Goal: Information Seeking & Learning: Learn about a topic

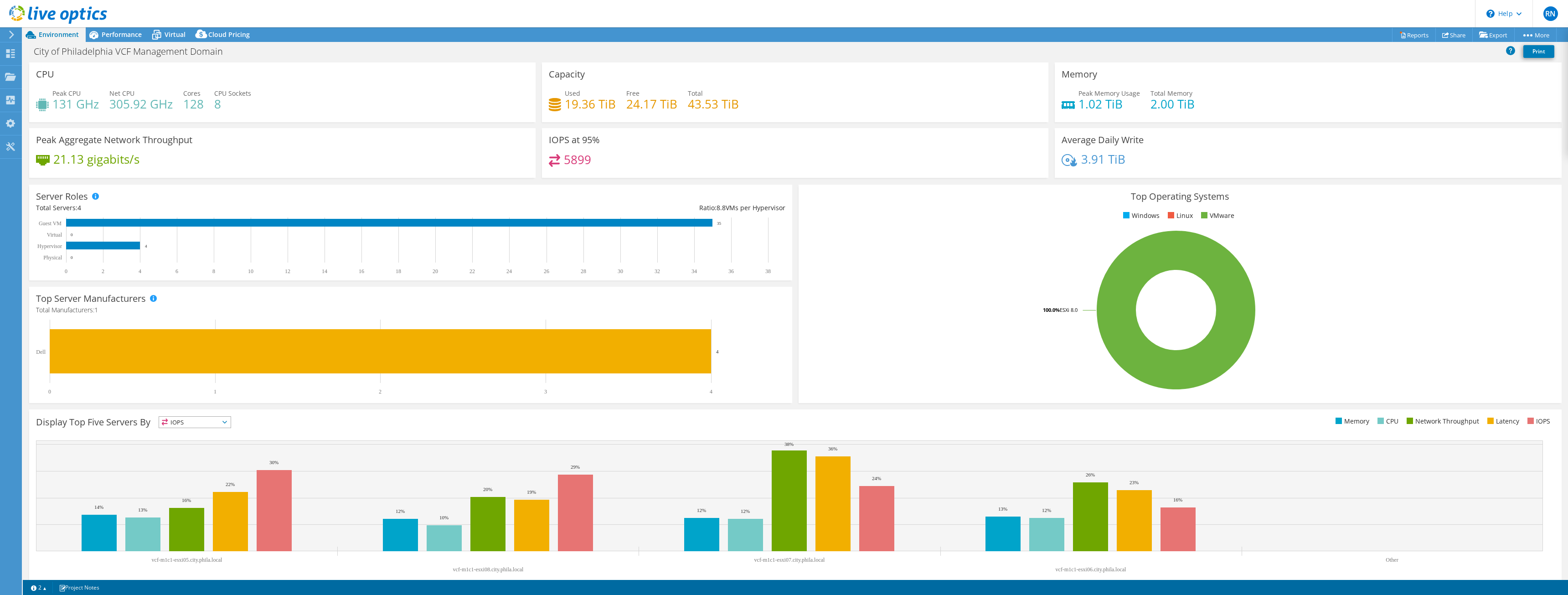
select select "USD"
click at [1409, 36] on link "Reports" at bounding box center [1414, 35] width 44 height 14
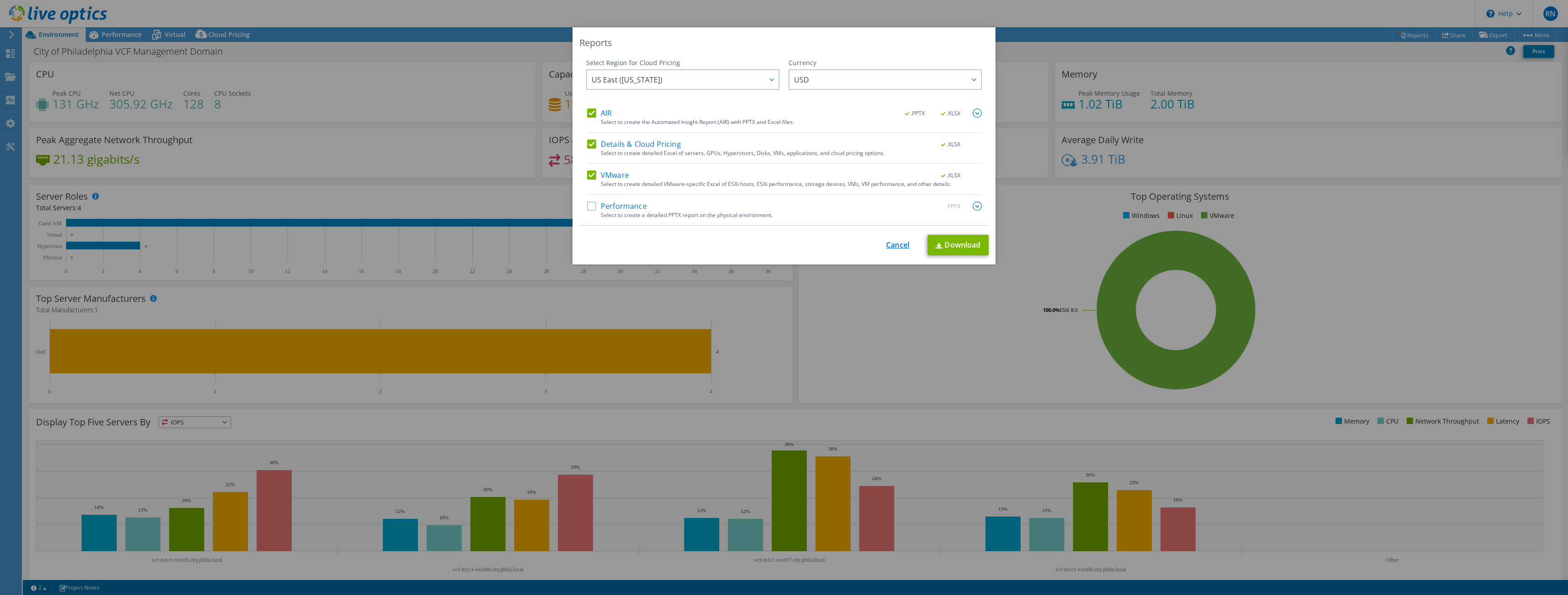
click at [895, 245] on link "Cancel" at bounding box center [898, 245] width 23 height 9
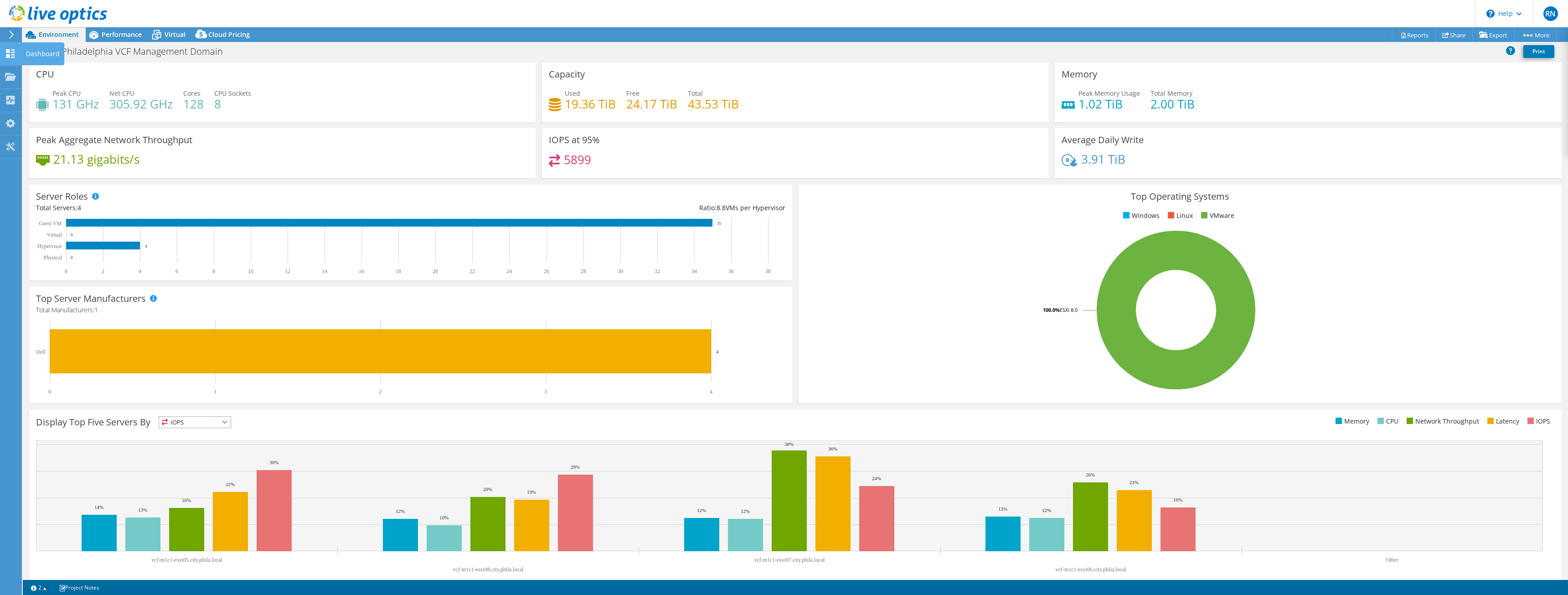
click at [10, 57] on icon at bounding box center [10, 54] width 11 height 9
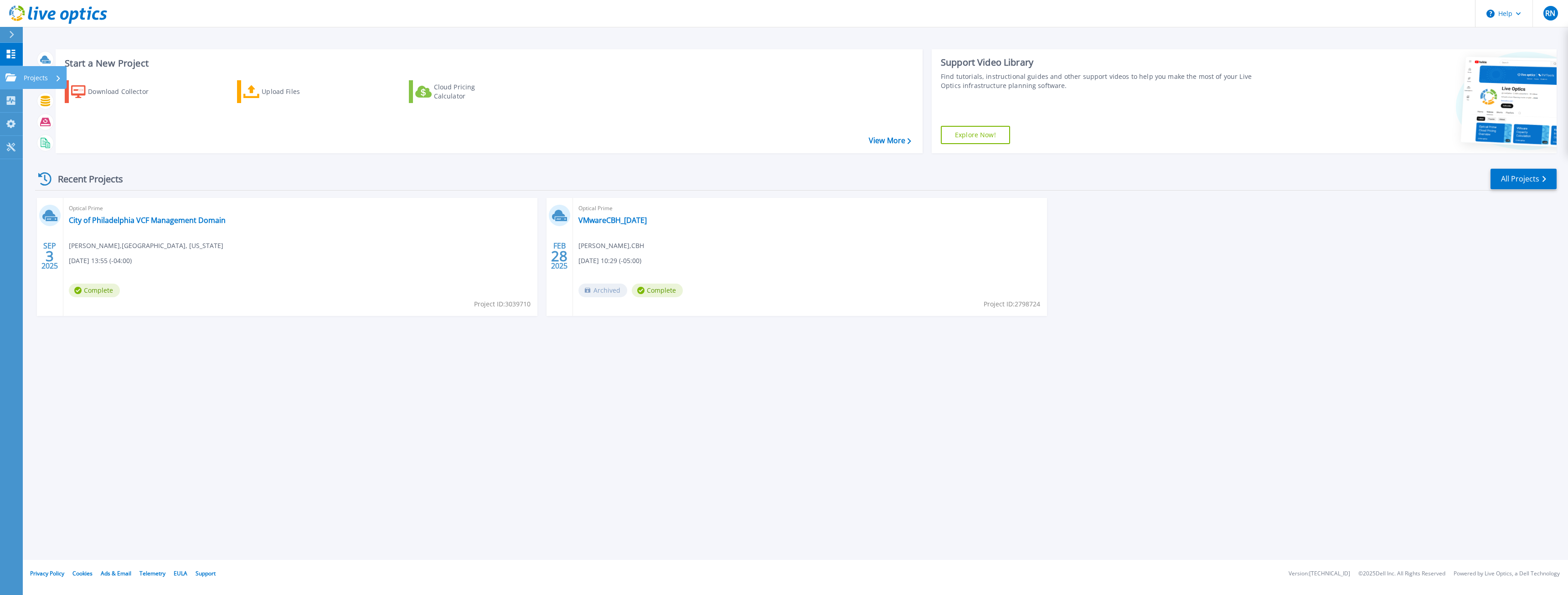
click at [8, 80] on icon at bounding box center [11, 77] width 11 height 8
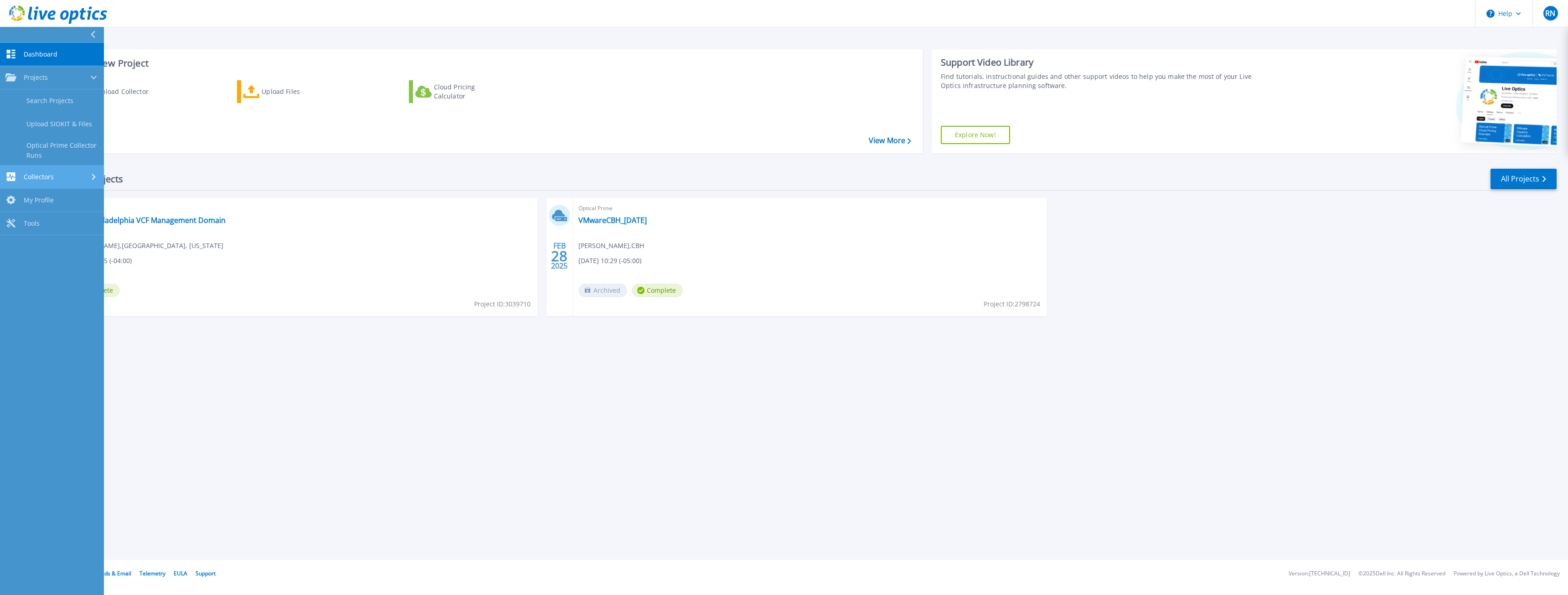
click at [33, 178] on span "Collectors" at bounding box center [38, 177] width 30 height 8
click at [61, 81] on div "Projects" at bounding box center [52, 77] width 93 height 8
click at [59, 57] on link "Dashboard Dashboard" at bounding box center [52, 54] width 104 height 23
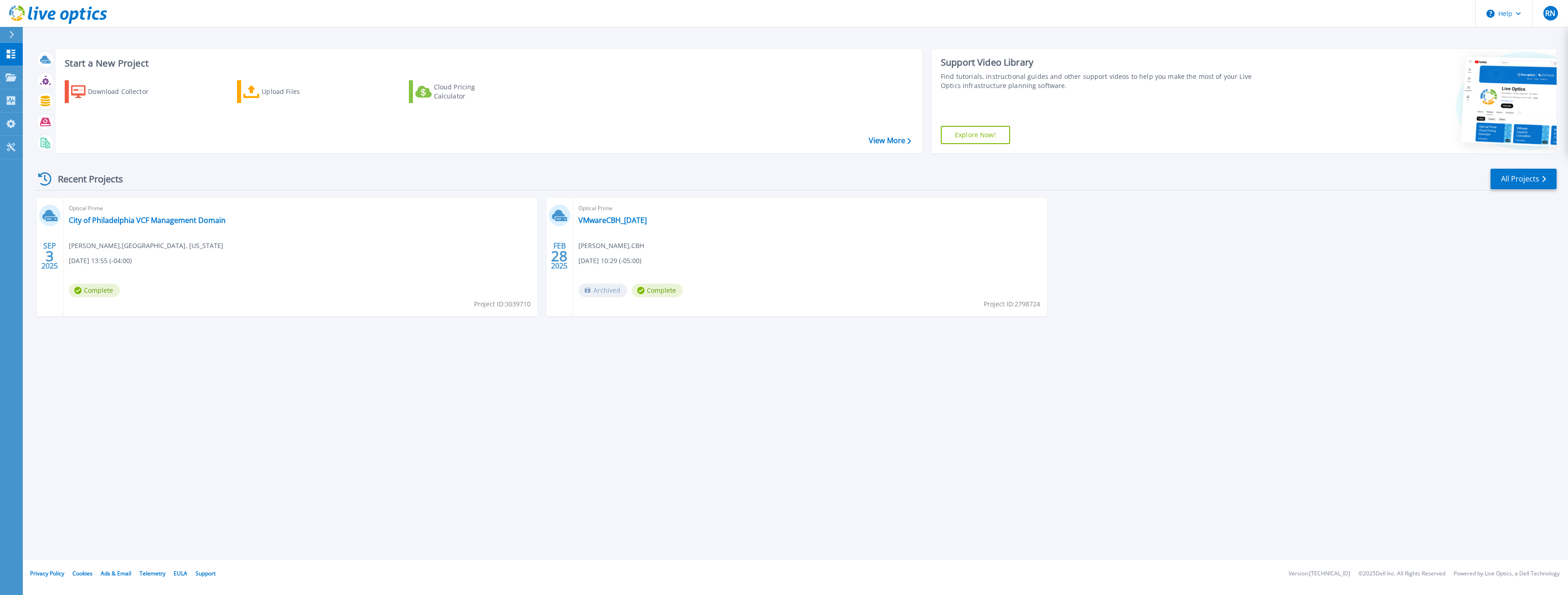
click at [1357, 231] on div "SEP 3 2025 Optical Prime City of Philadelphia VCF Management Domain Chris Gesic…" at bounding box center [793, 266] width 1529 height 136
click at [161, 220] on link "City of Philadelphia VCF Management Domain" at bounding box center [147, 220] width 157 height 9
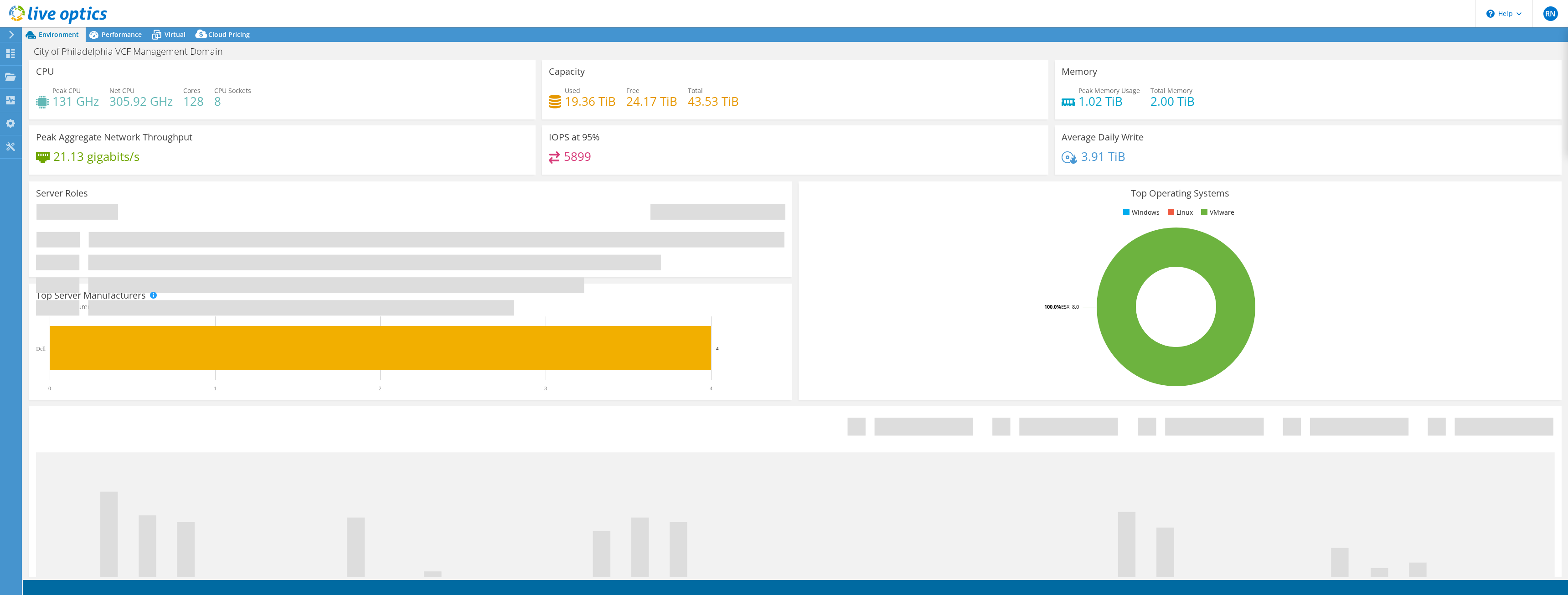
select select "USD"
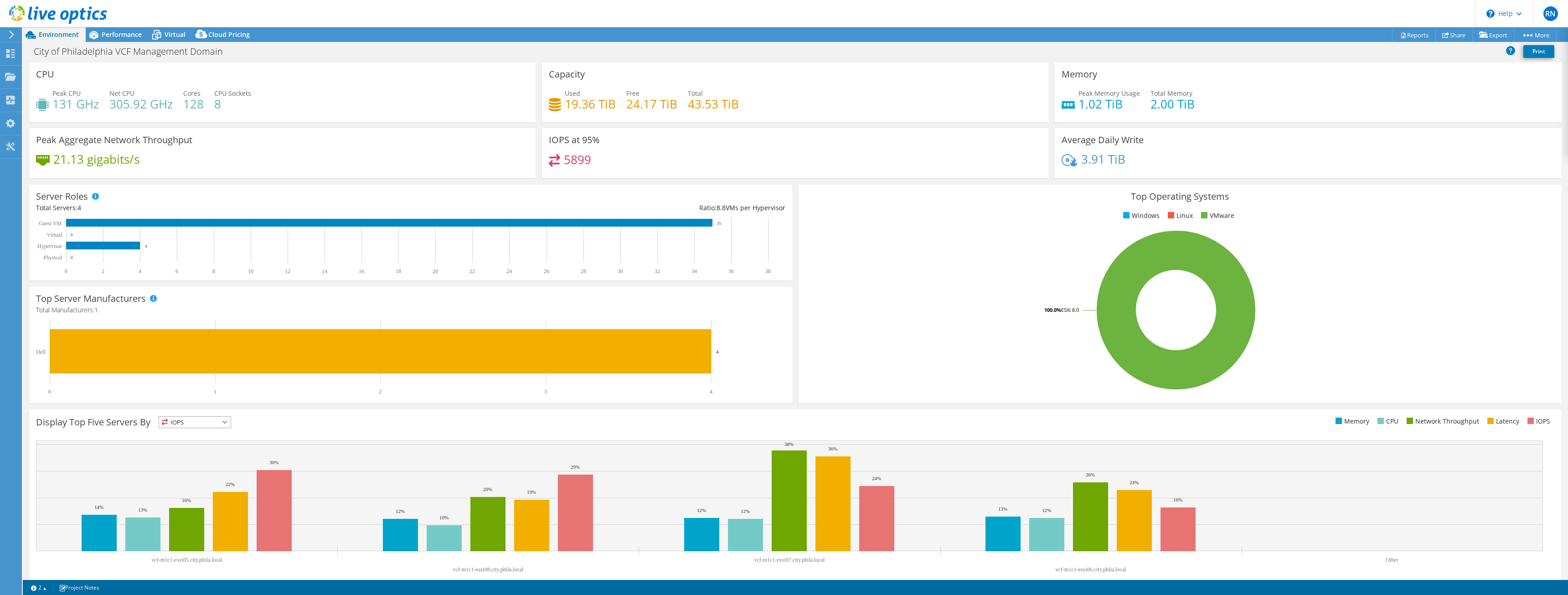
click at [229, 424] on span "IOPS" at bounding box center [195, 422] width 72 height 11
click at [211, 447] on li "Memory" at bounding box center [195, 446] width 72 height 13
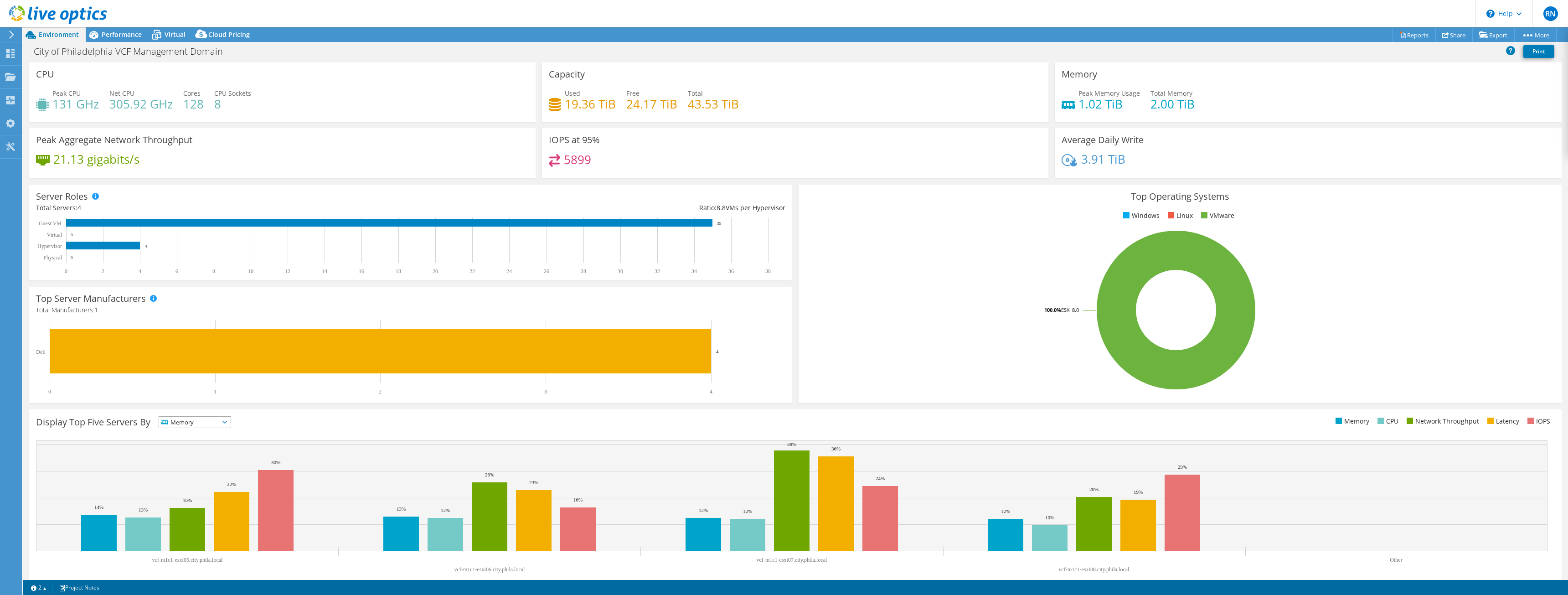
click at [231, 419] on span "Memory" at bounding box center [195, 422] width 72 height 11
click at [217, 469] on li "Network Throughput" at bounding box center [195, 472] width 72 height 13
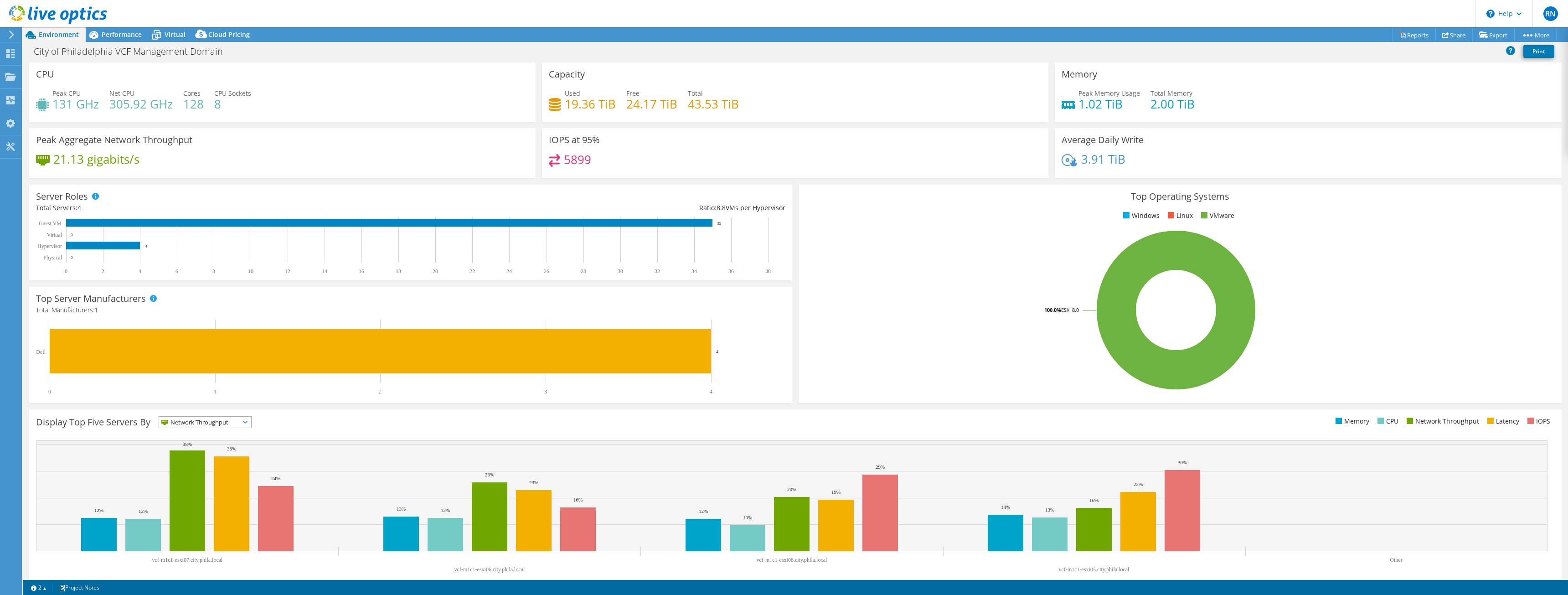
click at [245, 421] on icon at bounding box center [245, 422] width 4 height 2
click at [202, 484] on li "Latency" at bounding box center [205, 485] width 92 height 13
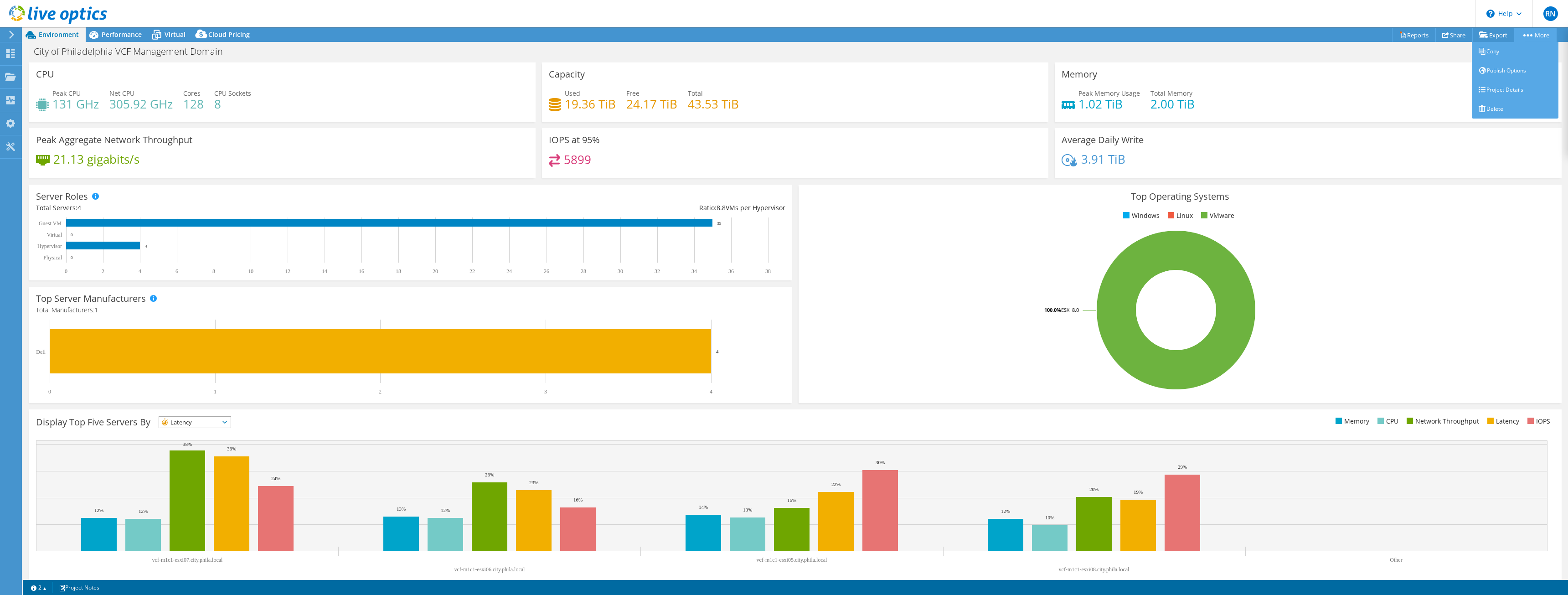
click at [1542, 35] on link "More" at bounding box center [1536, 35] width 43 height 14
click at [1503, 91] on link "Project Details" at bounding box center [1515, 90] width 86 height 19
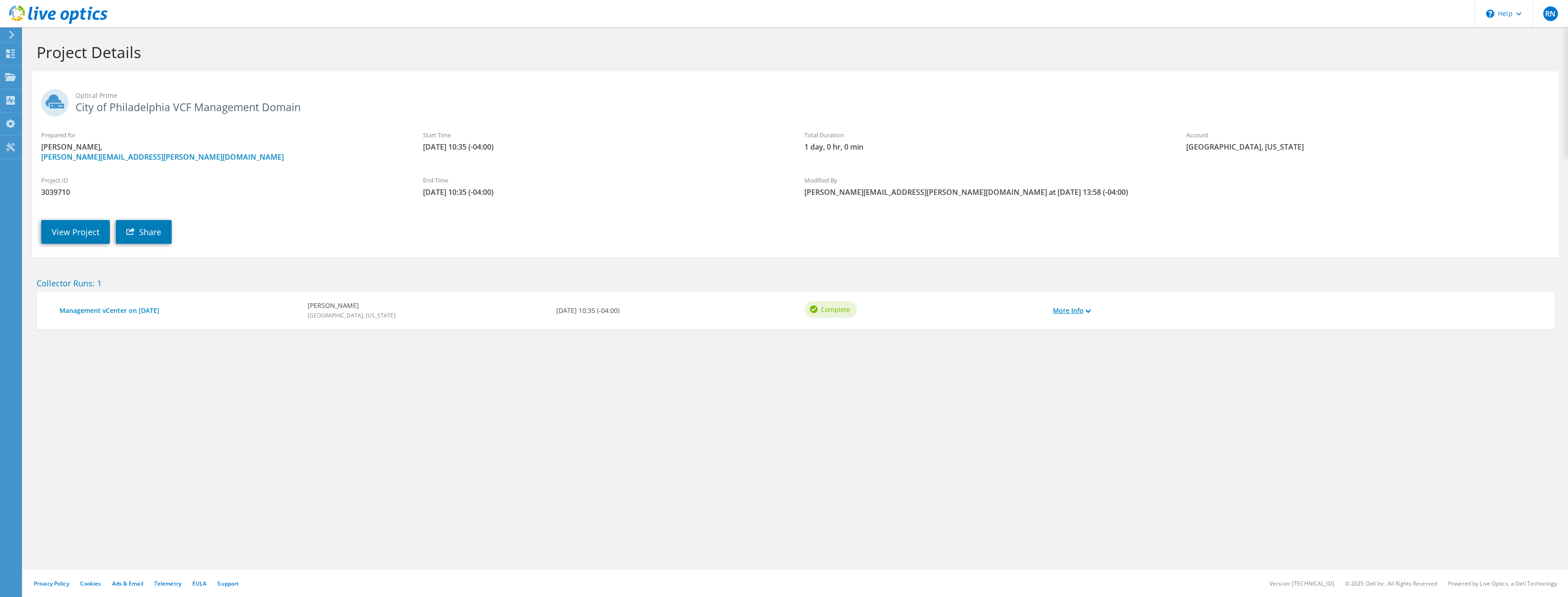
click at [1089, 313] on link "More Info" at bounding box center [1071, 310] width 37 height 10
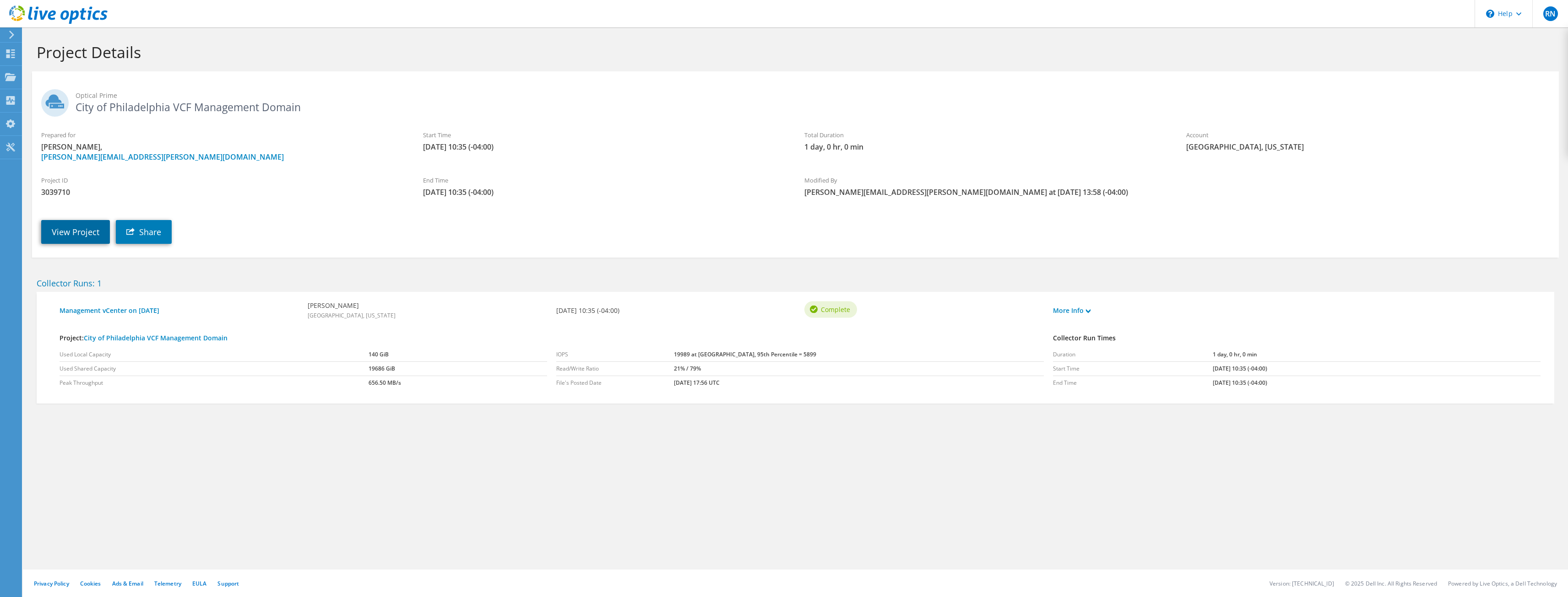
click at [87, 240] on link "View Project" at bounding box center [75, 232] width 68 height 24
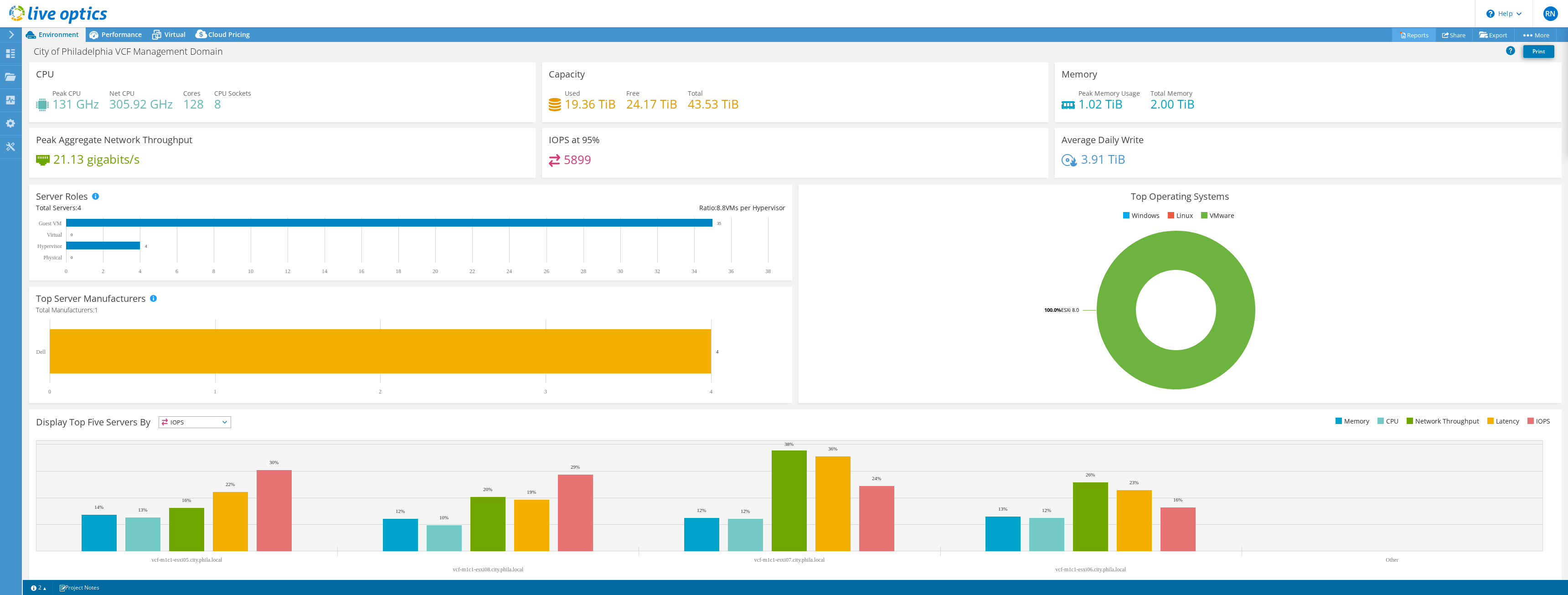
click at [1407, 35] on link "Reports" at bounding box center [1414, 35] width 44 height 14
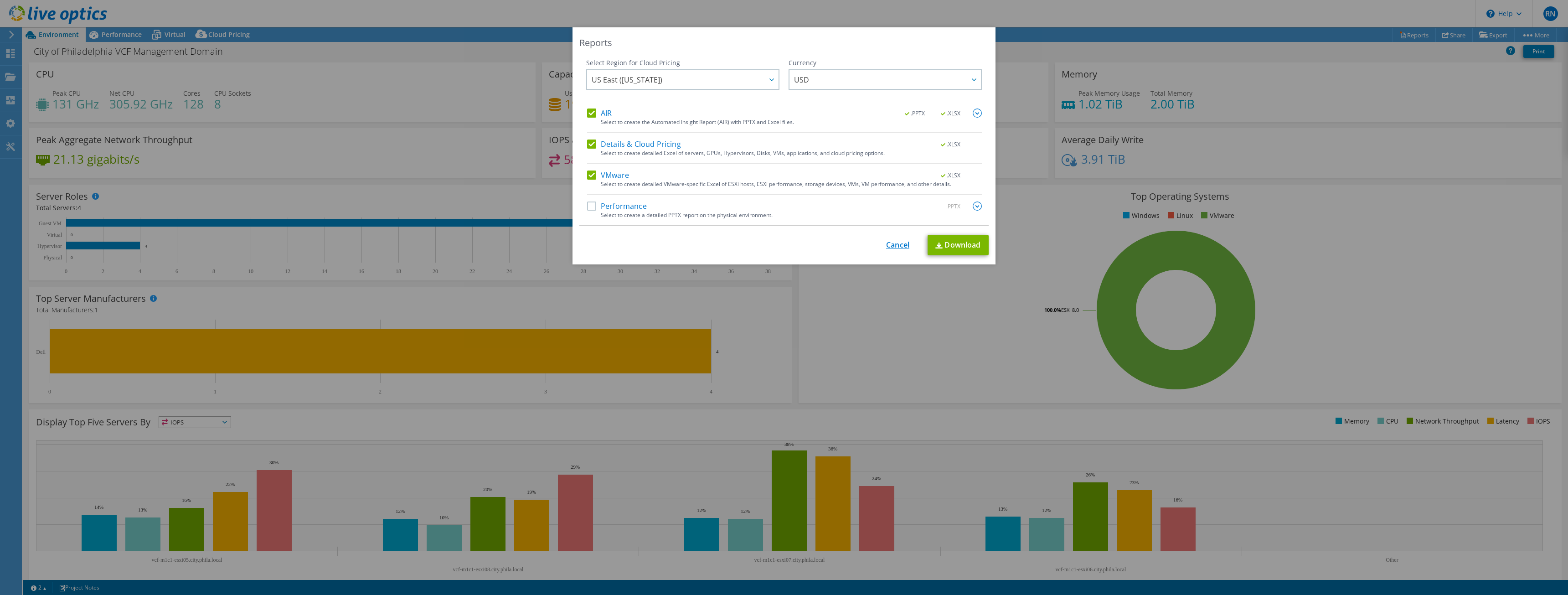
click at [895, 245] on link "Cancel" at bounding box center [898, 245] width 23 height 9
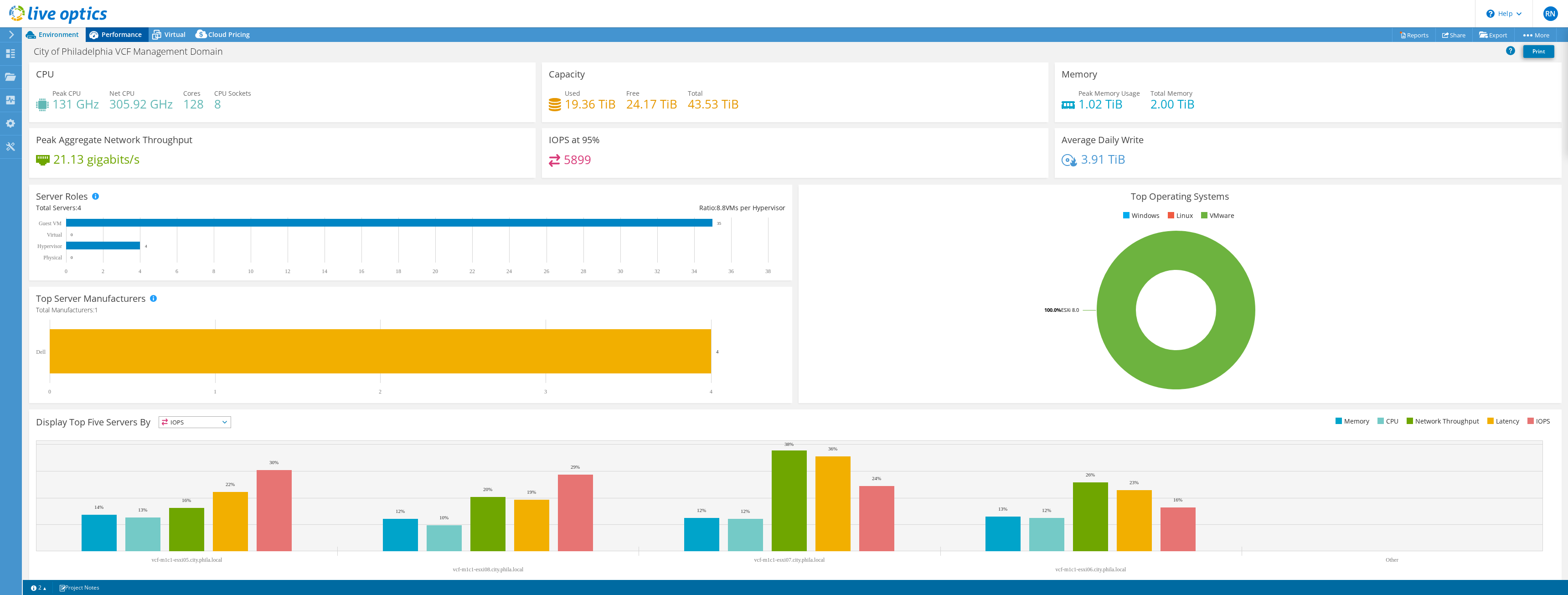
click at [121, 33] on span "Performance" at bounding box center [122, 34] width 40 height 9
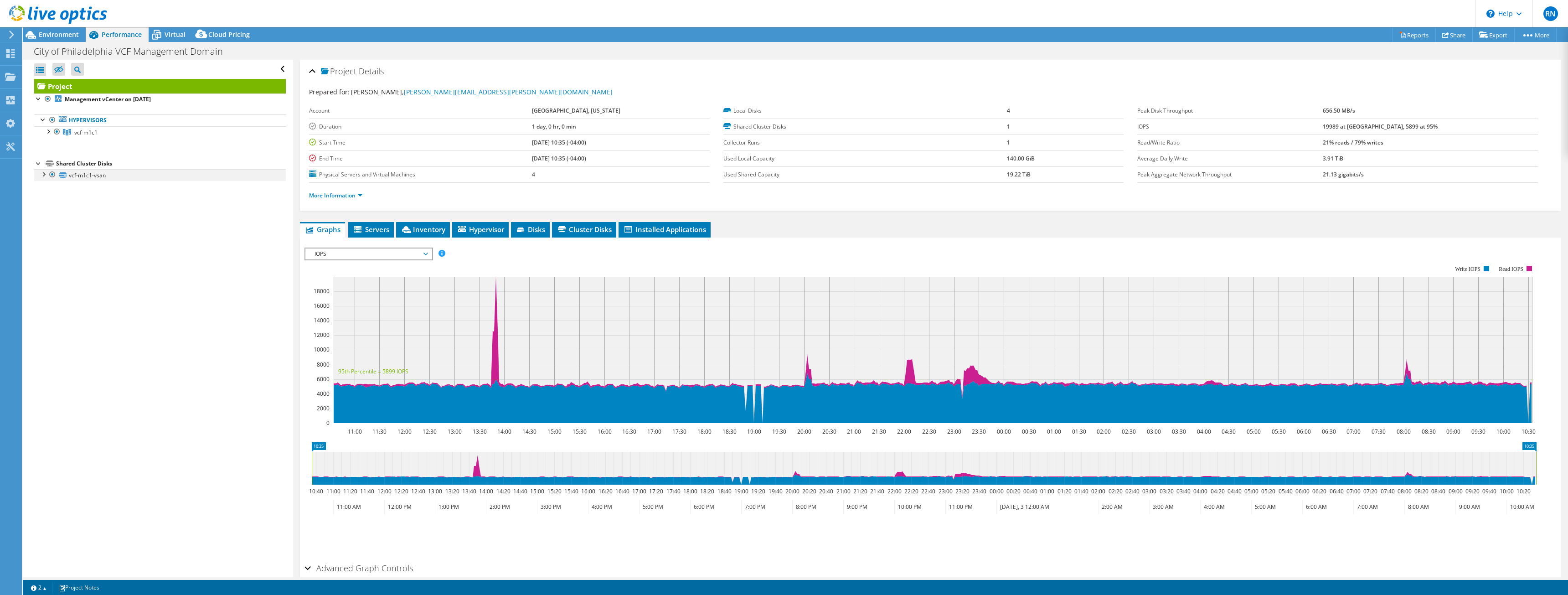
click at [43, 174] on div at bounding box center [43, 174] width 9 height 9
click at [48, 133] on div at bounding box center [47, 130] width 9 height 9
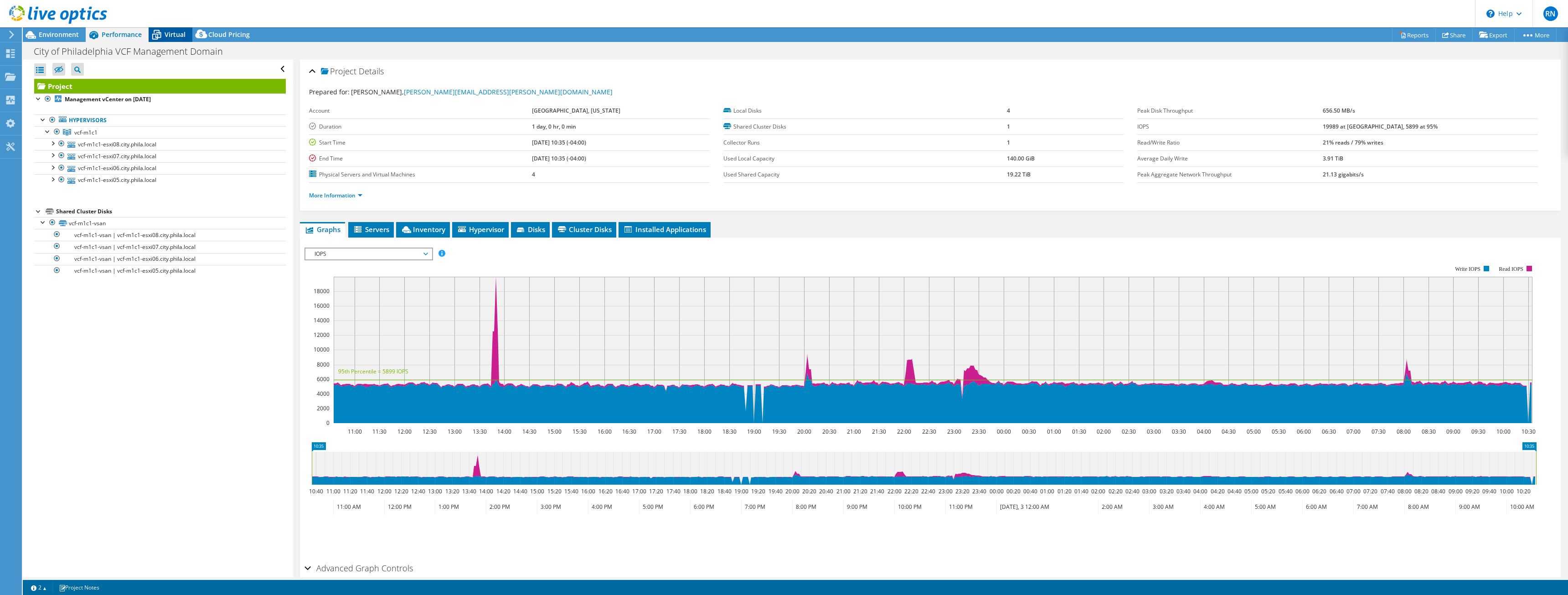
click at [168, 38] on span "Virtual" at bounding box center [175, 34] width 21 height 9
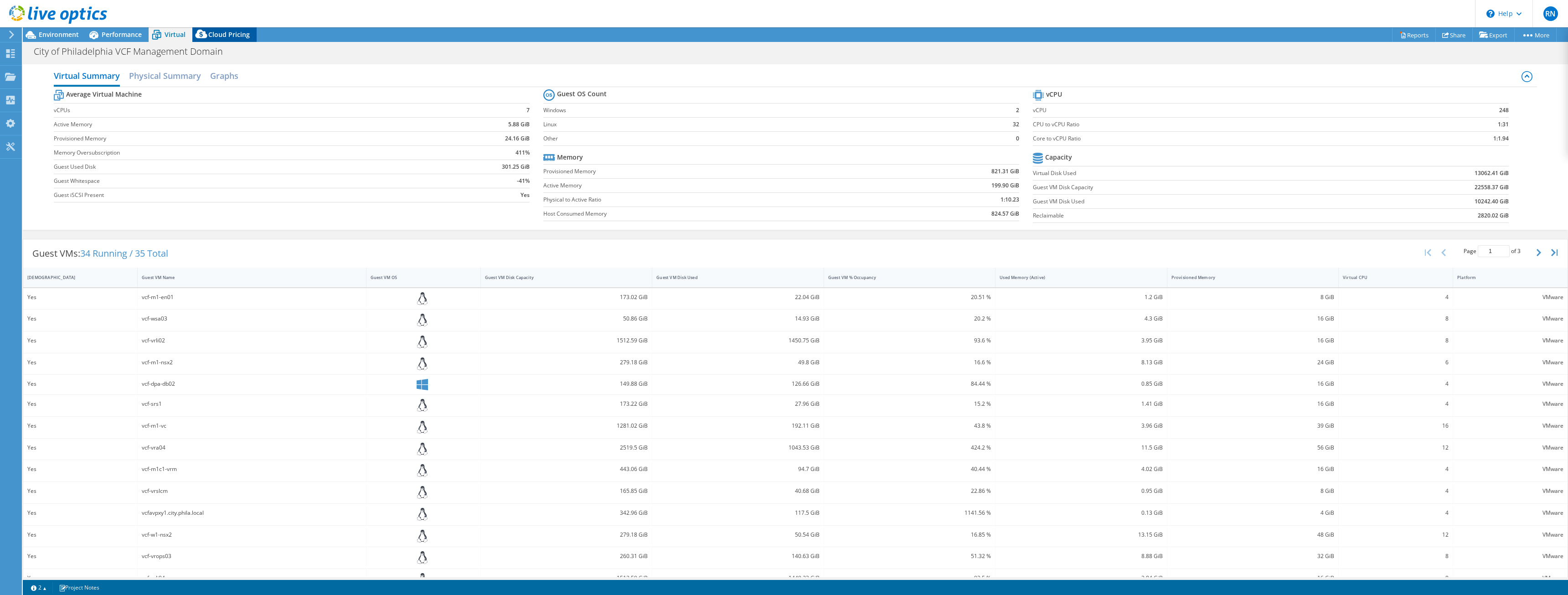
click at [219, 37] on span "Cloud Pricing" at bounding box center [229, 34] width 41 height 9
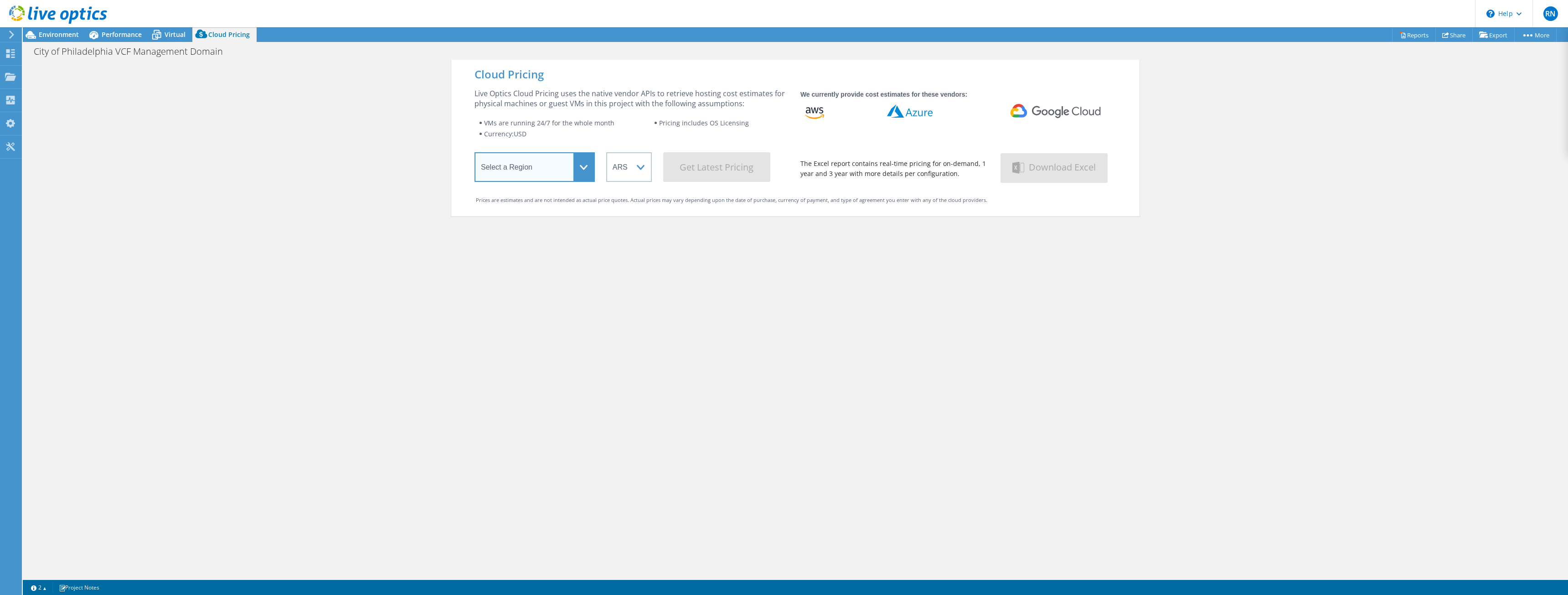
click at [574, 170] on select "Select a Region [GEOGRAPHIC_DATA] ([GEOGRAPHIC_DATA]) [GEOGRAPHIC_DATA] ([GEOGR…" at bounding box center [535, 167] width 121 height 30
select select "USEast"
click at [475, 154] on select "Select a Region [GEOGRAPHIC_DATA] ([GEOGRAPHIC_DATA]) [GEOGRAPHIC_DATA] ([GEOGR…" at bounding box center [535, 167] width 121 height 30
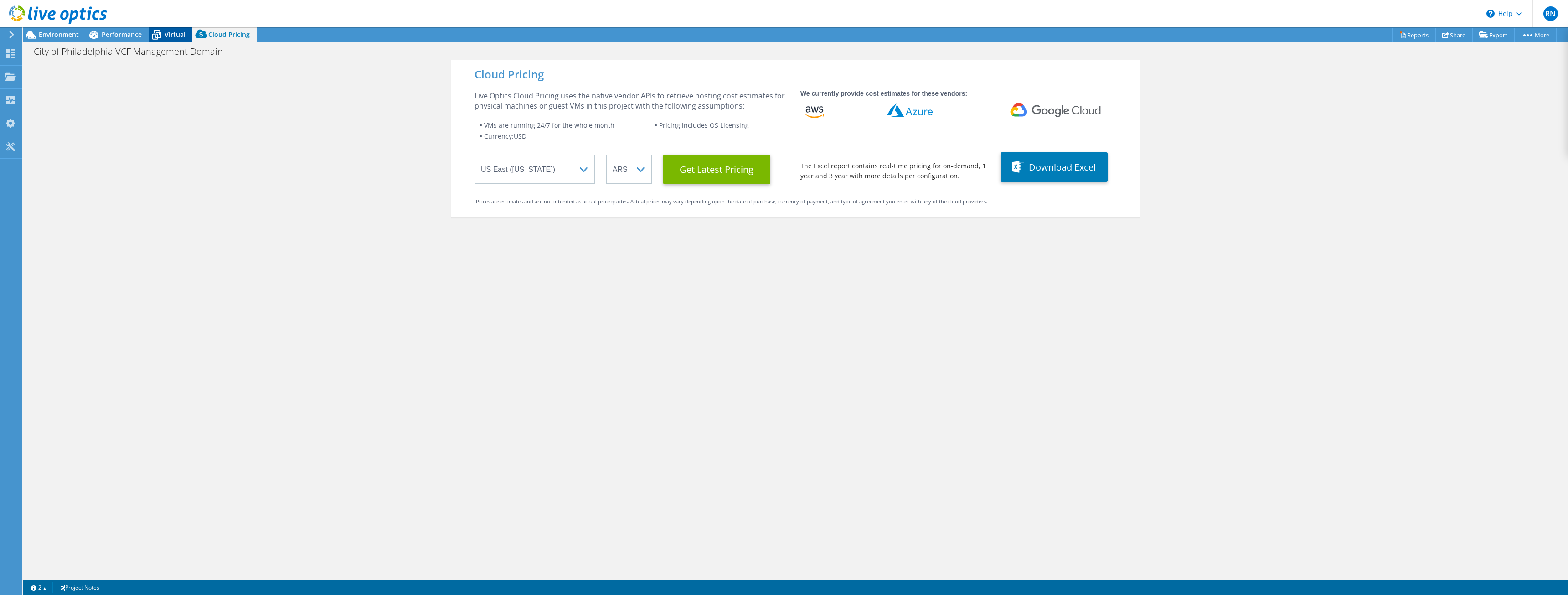
click at [170, 32] on span "Virtual" at bounding box center [175, 34] width 21 height 9
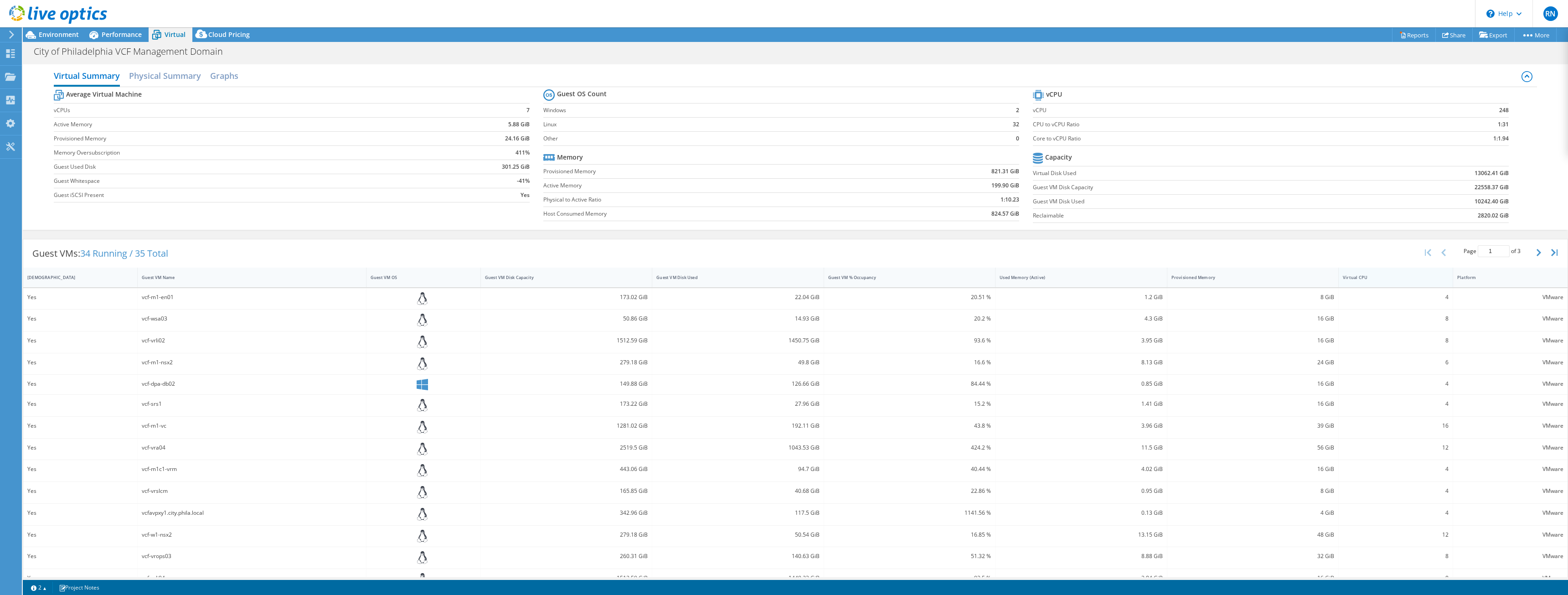
scroll to position [40, 0]
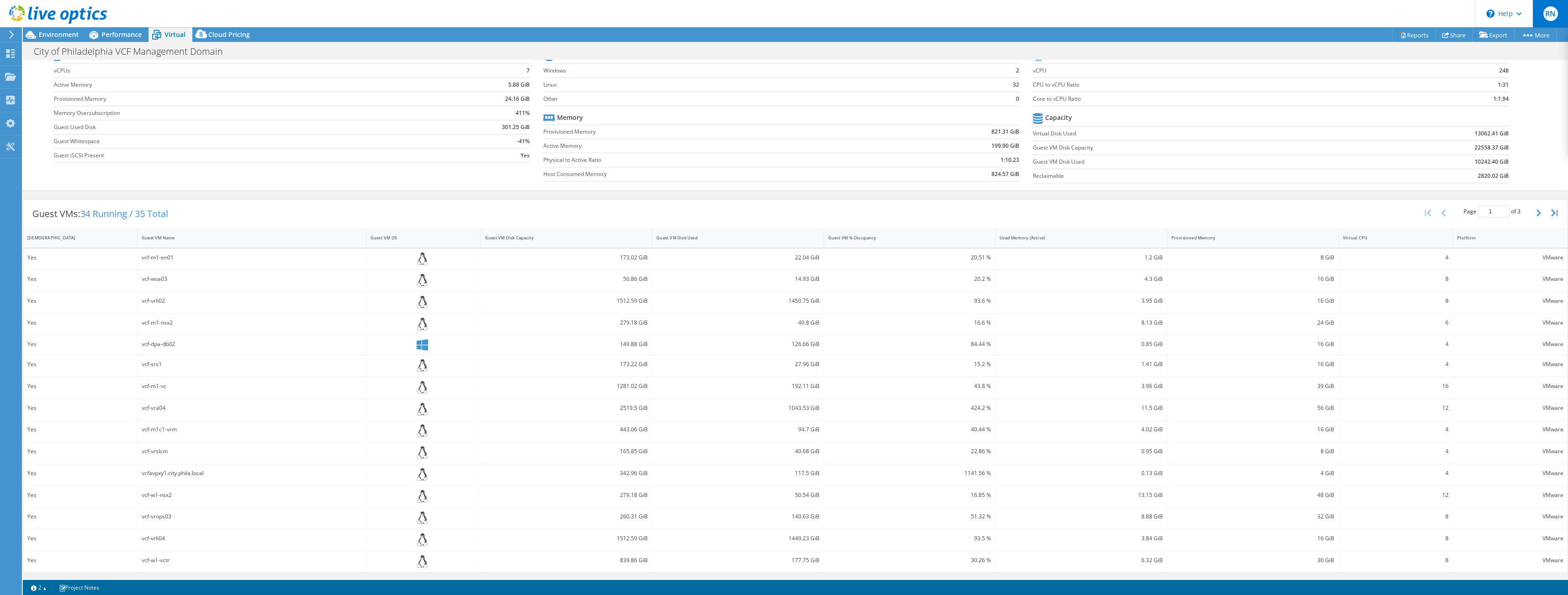
click at [1552, 10] on span "RN" at bounding box center [1551, 13] width 15 height 15
click at [1448, 141] on link "Log Out" at bounding box center [1449, 142] width 26 height 9
